Goal: Understand process/instructions

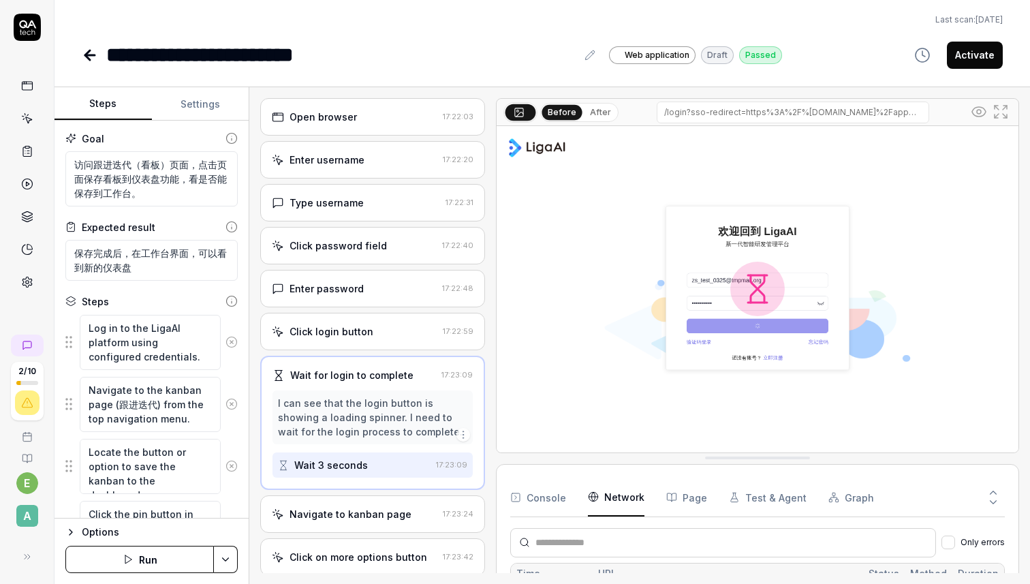
scroll to position [35, 0]
click at [409, 243] on div "Click password field" at bounding box center [354, 245] width 164 height 14
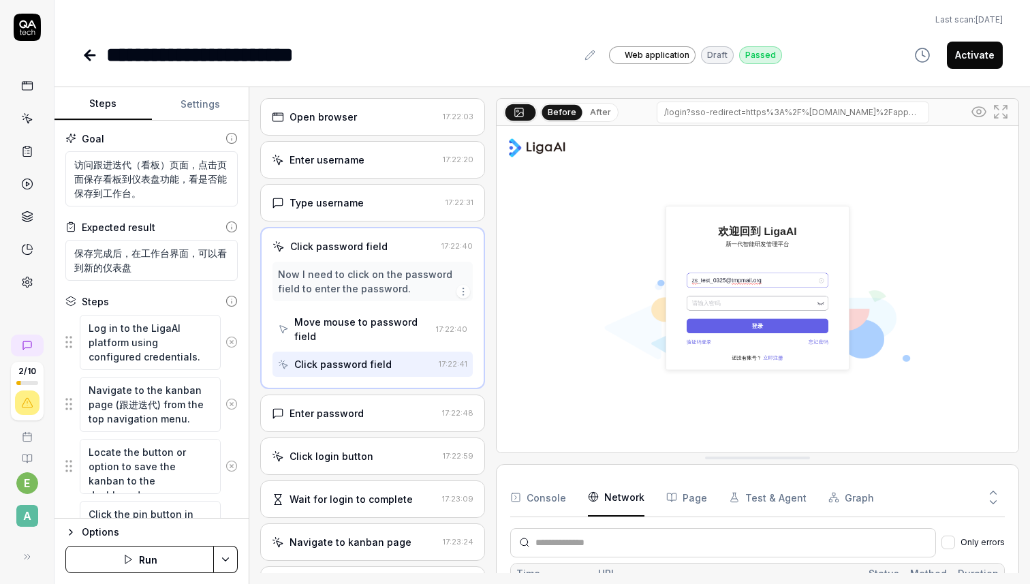
type textarea "*"
click at [379, 298] on div "Now I need to click on the password field to enter the password." at bounding box center [372, 282] width 200 height 40
click at [371, 337] on div "Move mouse to password field" at bounding box center [362, 329] width 136 height 29
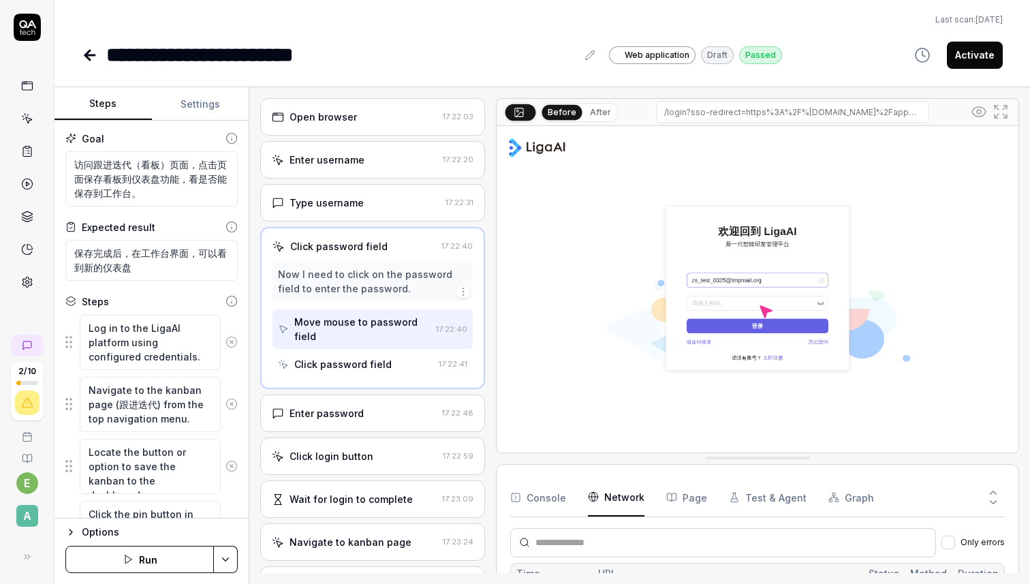
click at [377, 286] on div "Now I need to click on the password field to enter the password." at bounding box center [372, 281] width 189 height 29
click at [356, 363] on div "Click password field" at bounding box center [342, 364] width 97 height 14
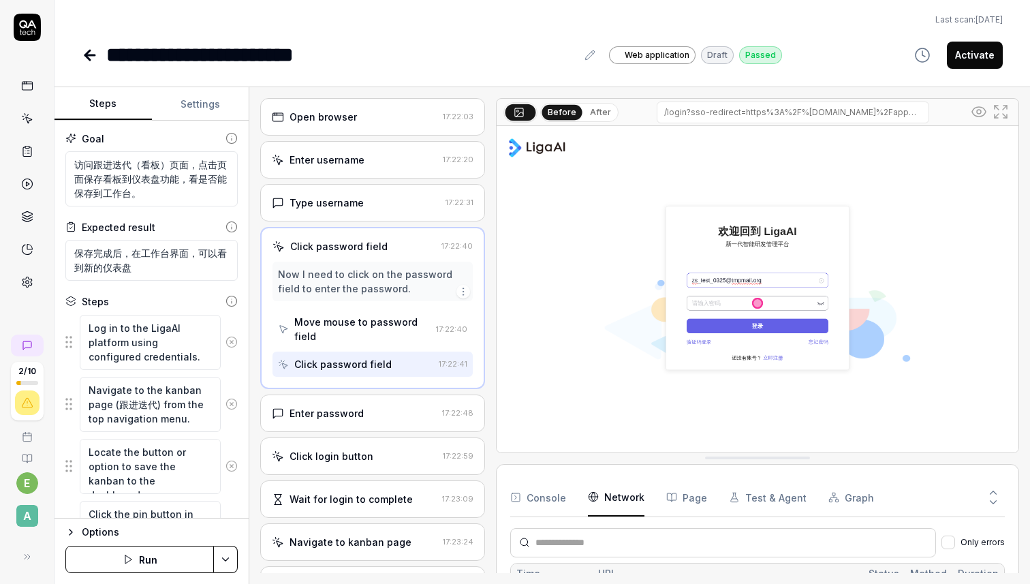
type textarea "*"
click at [600, 108] on button "After" at bounding box center [600, 112] width 32 height 15
click at [561, 106] on button "Before" at bounding box center [562, 112] width 40 height 15
click at [595, 105] on button "After" at bounding box center [600, 112] width 32 height 15
click at [567, 113] on button "Before" at bounding box center [562, 112] width 40 height 15
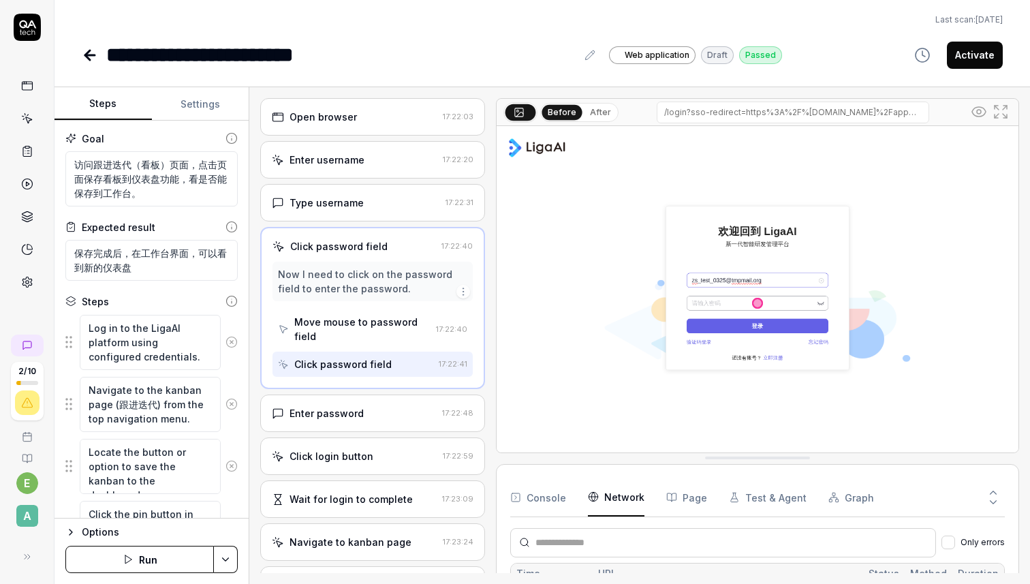
type textarea "*"
